Goal: Information Seeking & Learning: Learn about a topic

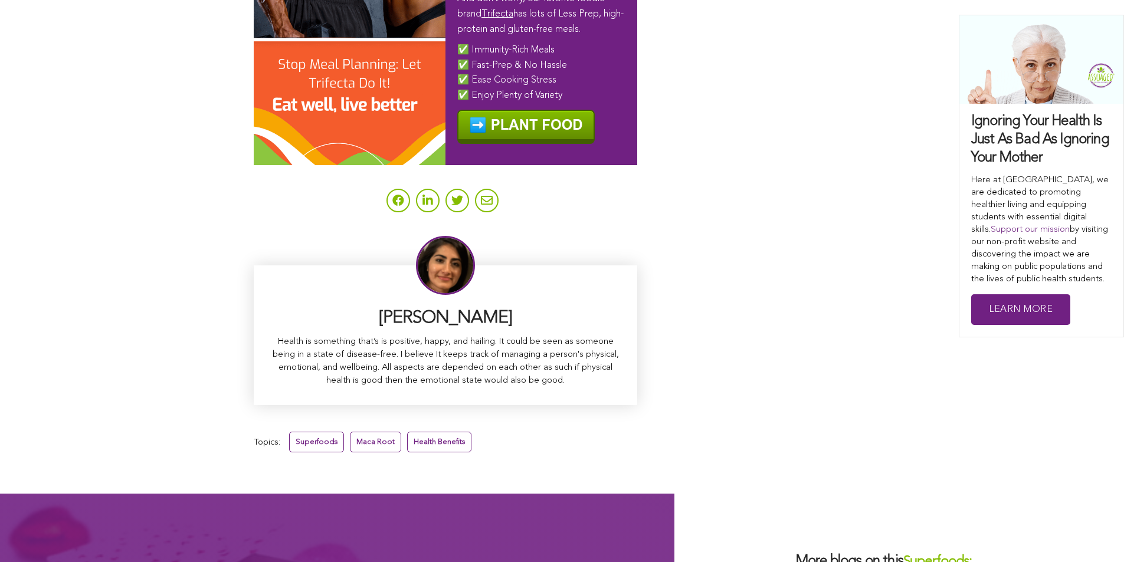
scroll to position [7595, 0]
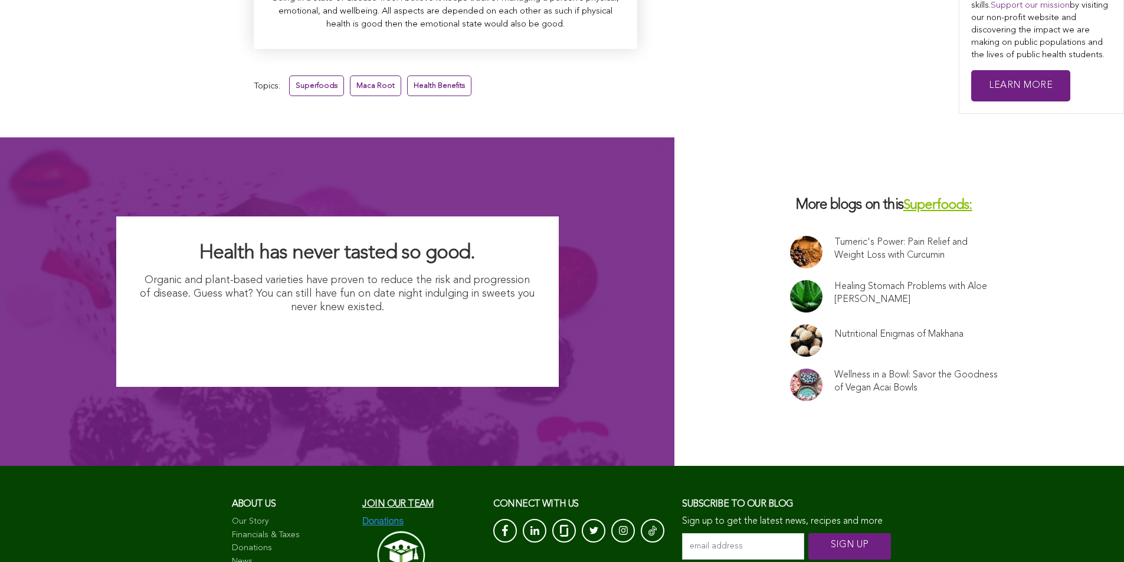
click at [834, 328] on link "Nutritional Enigmas of Makhana" at bounding box center [898, 334] width 129 height 13
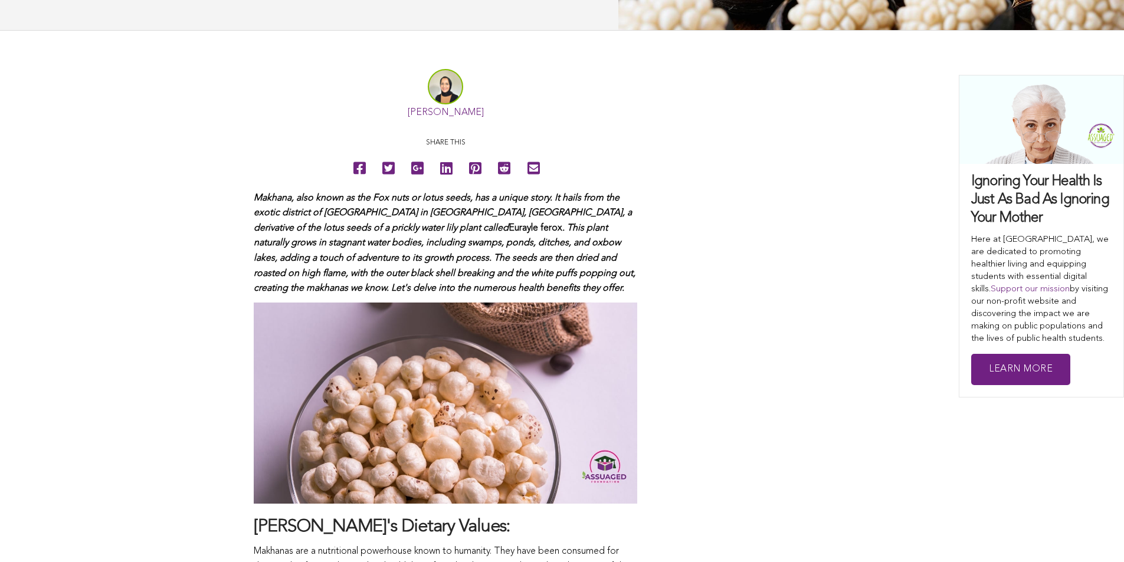
scroll to position [186, 0]
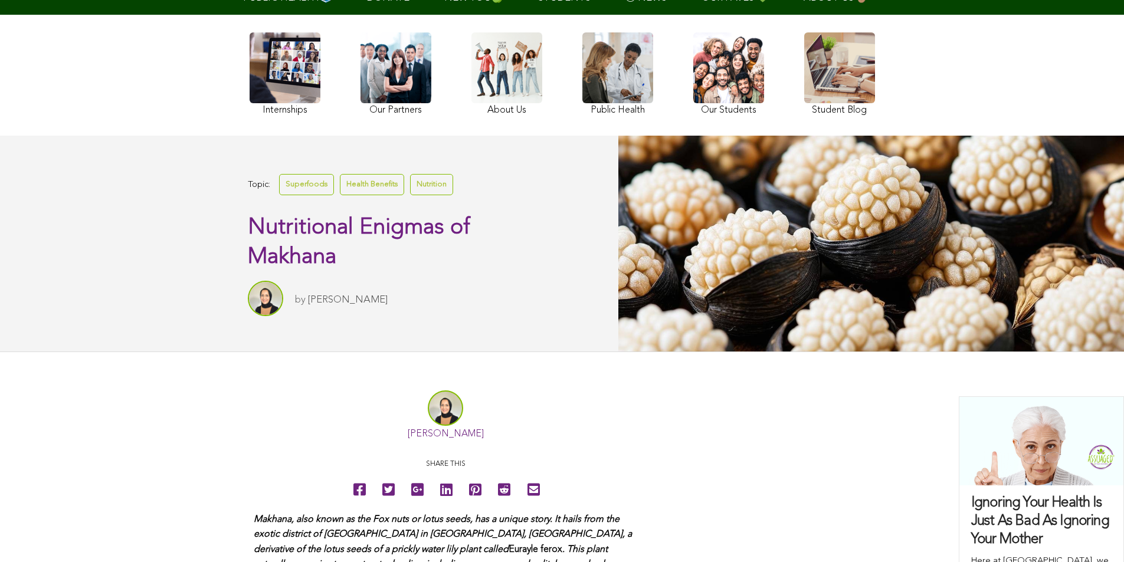
click at [340, 195] on link "Health Benefits" at bounding box center [372, 184] width 64 height 21
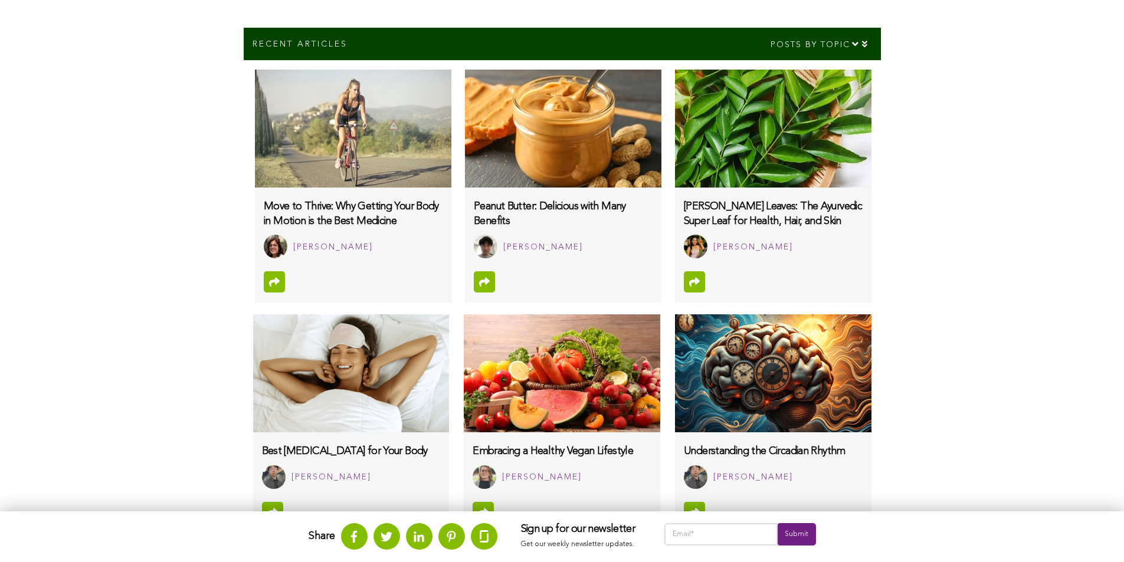
scroll to position [837, 0]
